Goal: Information Seeking & Learning: Learn about a topic

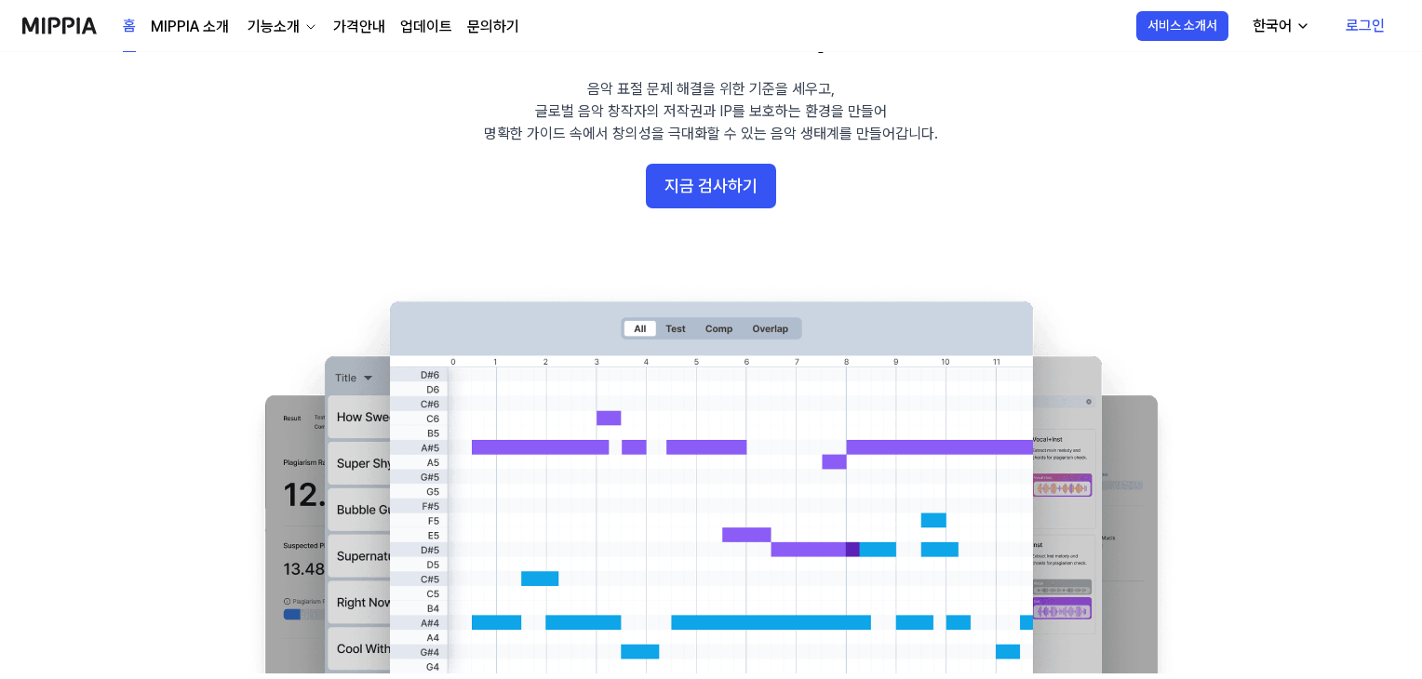
scroll to position [138, 0]
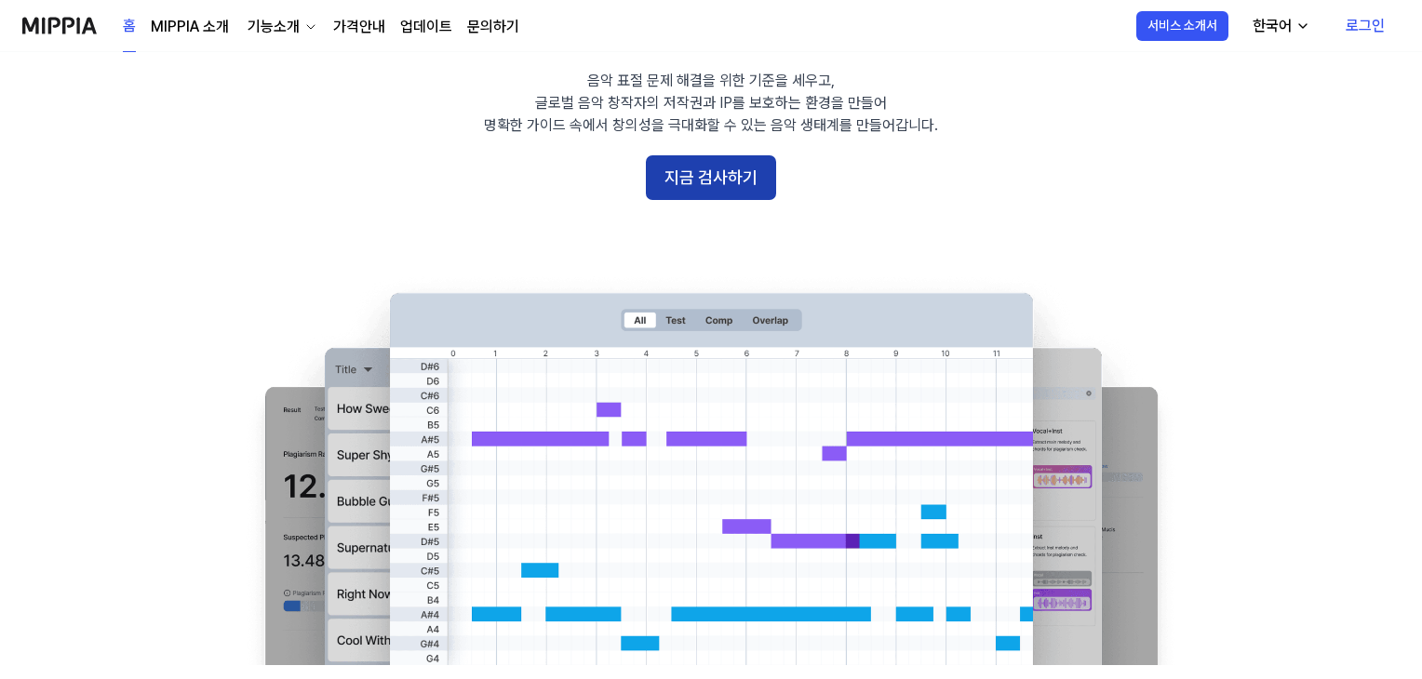
click at [692, 177] on button "지금 검사하기" at bounding box center [711, 177] width 130 height 45
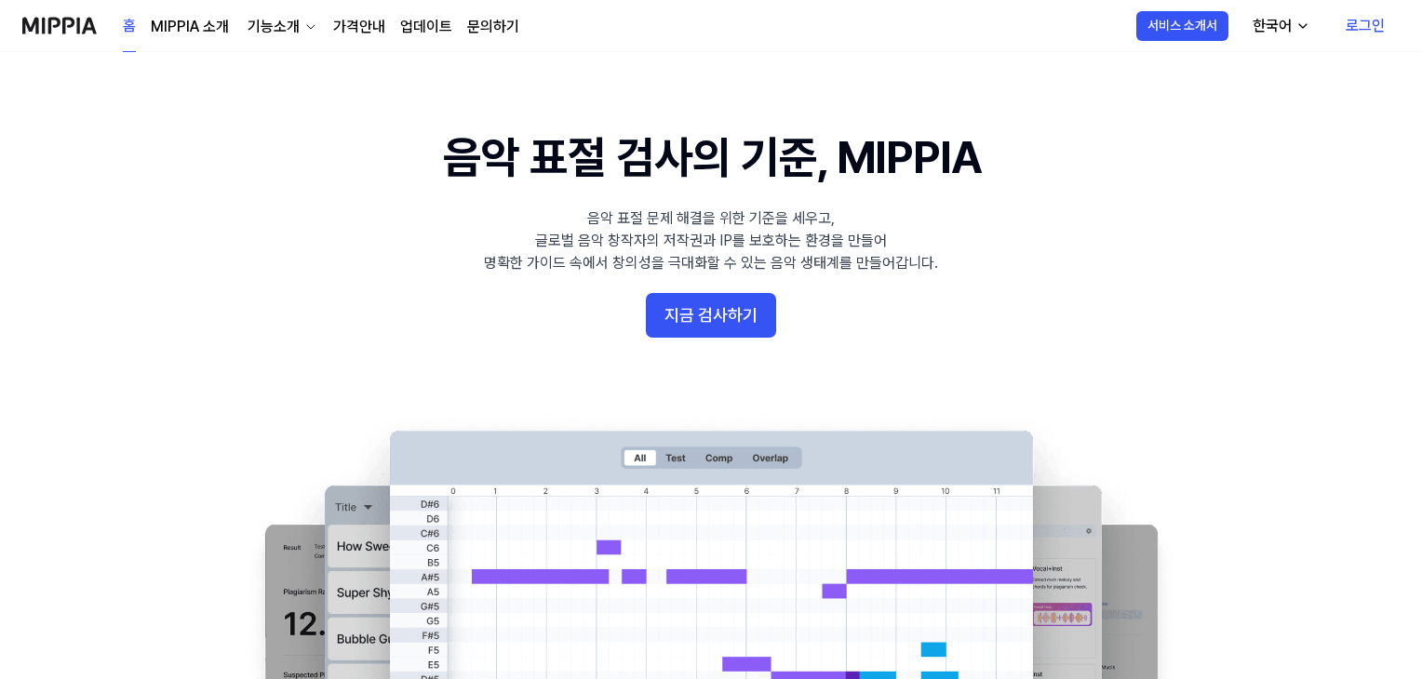
scroll to position [138, 0]
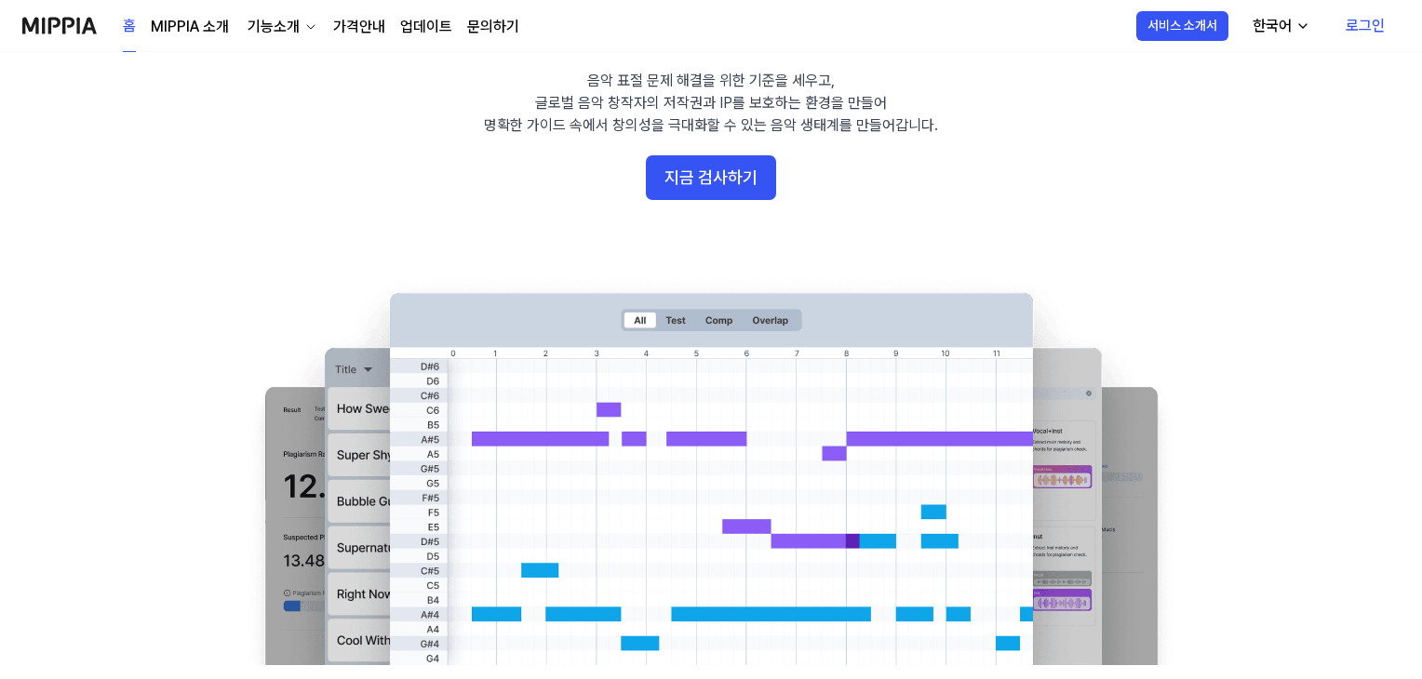
click at [155, 340] on 배너 "음악 표절 검사의 기준, MIPPIA 음악 표절 문제 해결을 위한 기준을 세우고, 글로벌 음악 창작자의 저작권과 IP를 보호하는 환경을 만들어…" at bounding box center [711, 327] width 1340 height 676
click at [1306, 28] on icon "button" at bounding box center [1302, 26] width 15 height 15
click at [1246, 72] on link "English" at bounding box center [1224, 74] width 179 height 37
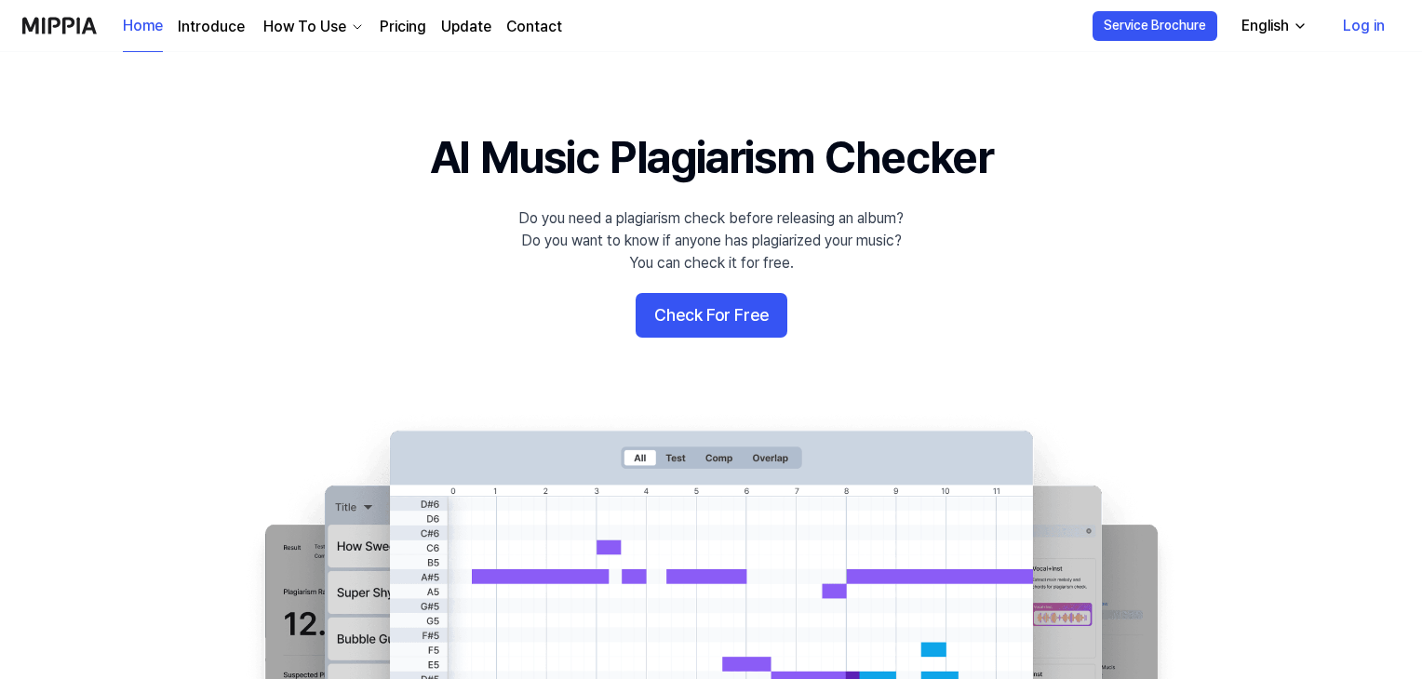
click at [736, 193] on 배너 "AI Music Plagiarism Checker Do you need a plagiarism check before releasing an …" at bounding box center [711, 465] width 1340 height 676
click at [1268, 35] on div "English" at bounding box center [1264, 26] width 55 height 22
click at [1263, 109] on link "한국어" at bounding box center [1222, 111] width 179 height 37
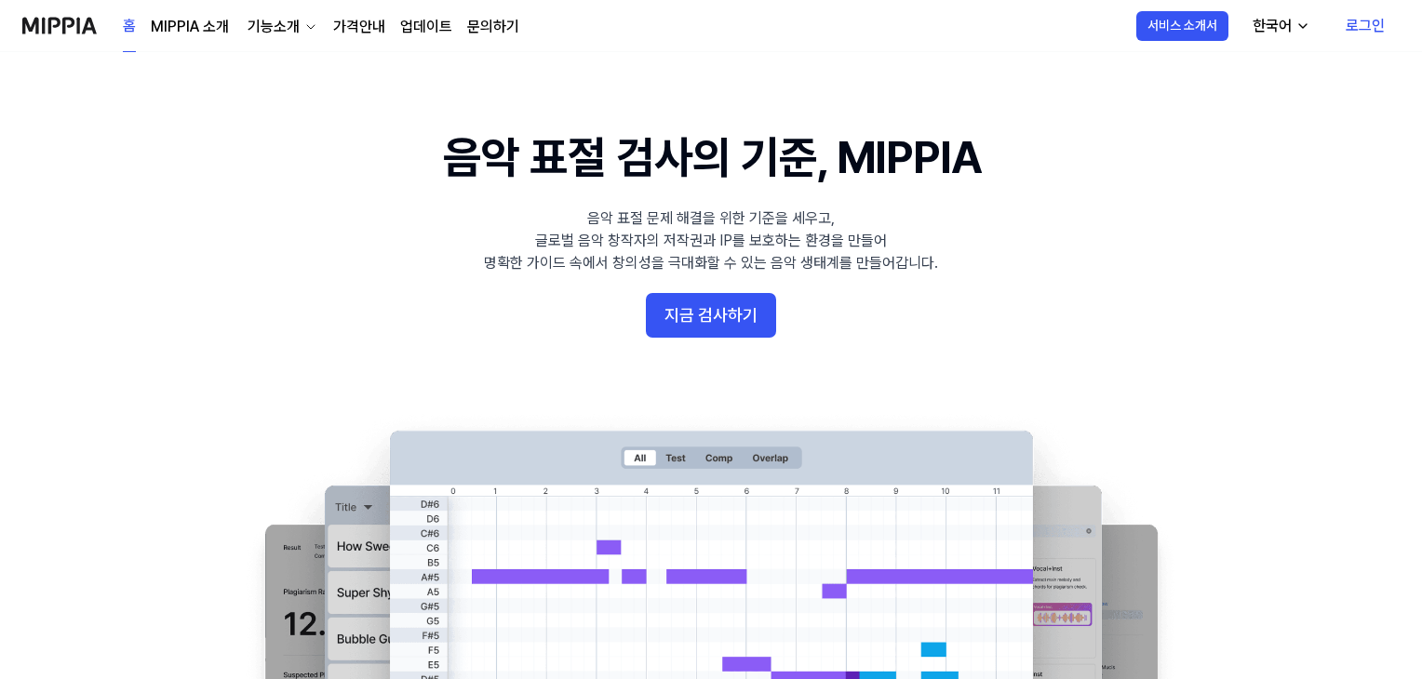
click at [202, 29] on link "MIPPIA 소개" at bounding box center [190, 27] width 78 height 22
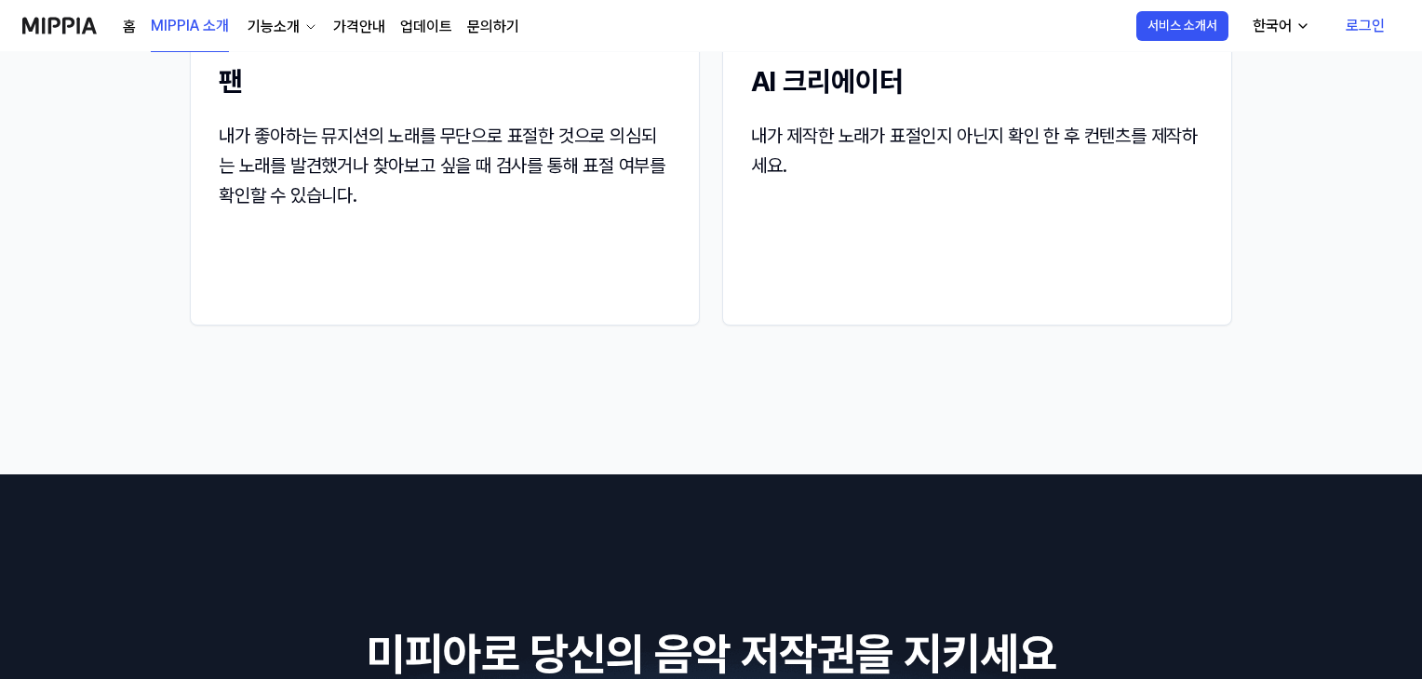
scroll to position [2973, 0]
